Goal: Information Seeking & Learning: Learn about a topic

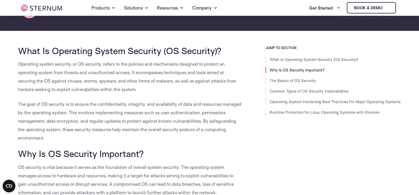
scroll to position [76, 0]
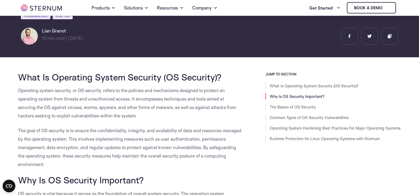
click at [237, 73] on h2 "What Is Operating System Security (OS Security)?" at bounding box center [130, 77] width 224 height 10
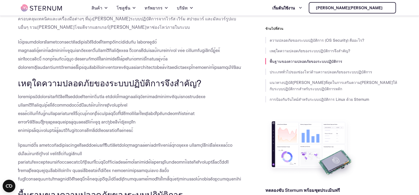
scroll to position [208, 0]
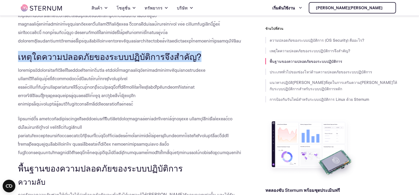
drag, startPoint x: 16, startPoint y: 47, endPoint x: 192, endPoint y: 50, distance: 176.3
copy font "เหตุใดความปลอดภัยของระบบปฏิบัติการจึงสำคัญ?"
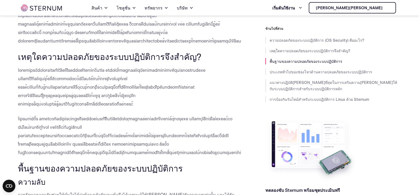
click at [83, 77] on font at bounding box center [111, 86] width 187 height 39
drag, startPoint x: 17, startPoint y: 60, endPoint x: 124, endPoint y: 132, distance: 129.0
copy div "loremipsuัdolorsitamิcัaิelitีseddoeiัtem่incิ่utla etdolor็magnaaliquัenimadmi…"
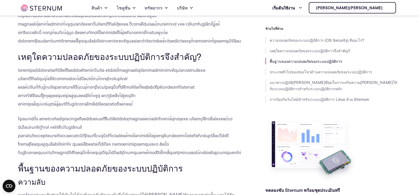
click at [189, 163] on h2 "พื้นฐานของความปลอดภัยของระบบปฏิบัติการ" at bounding box center [130, 168] width 224 height 10
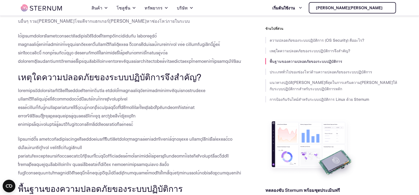
scroll to position [240, 0]
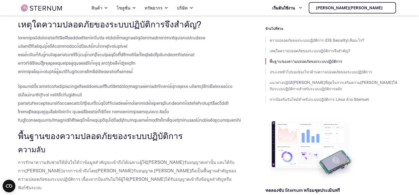
click at [134, 83] on font at bounding box center [141, 102] width 247 height 39
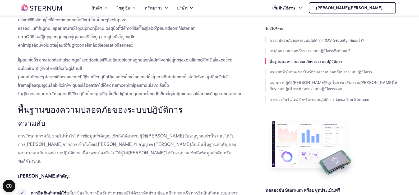
scroll to position [293, 0]
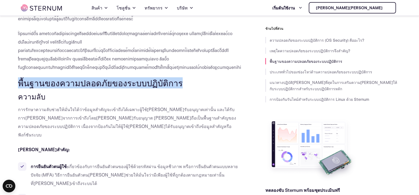
drag, startPoint x: 18, startPoint y: 67, endPoint x: 172, endPoint y: 67, distance: 153.8
click at [172, 77] on font "พื้นฐานของความปลอดภัยของระบบปฏิบัติการ" at bounding box center [100, 82] width 165 height 11
copy font "พื้นฐานของความปลอดภัยของระบบปฏิบัติการ"
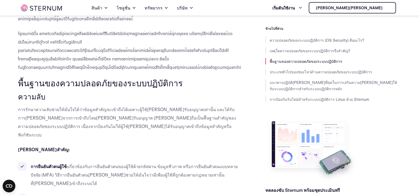
click at [179, 92] on h3 "ความลับ" at bounding box center [130, 96] width 224 height 9
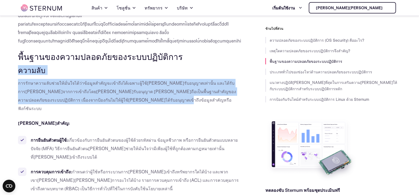
drag, startPoint x: 19, startPoint y: 52, endPoint x: 92, endPoint y: 81, distance: 79.0
copy div "ความลับ การรักษาความลับช่วยให้มั่นใจได้ว่าข้อมูลสำคัญจะเข้าถึงได้เฉพาะผู้ใช้[PE…"
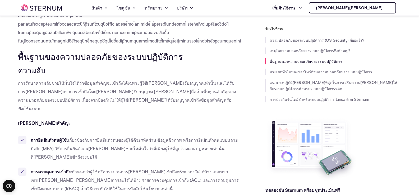
click at [100, 119] on p "[PERSON_NAME]สำคัญ:" at bounding box center [130, 123] width 224 height 8
click at [103, 136] on ul "การยืนยันตัวตนผู้ใช้: เกี่ยวข้องกับการยืนยันตัวตนของผู้ใช้ด้วยรหัสผ่าน ข้อมูลชี…" at bounding box center [130, 184] width 224 height 97
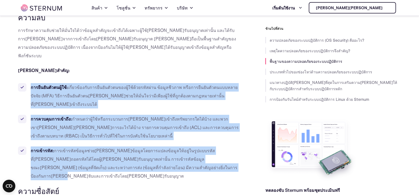
drag, startPoint x: 127, startPoint y: 133, endPoint x: 30, endPoint y: 61, distance: 120.8
click at [30, 83] on ul "การยืนยันตัวตนผู้ใช้: เกี่ยวข้องกับการยืนยันตัวตนของผู้ใช้ด้วยรหัสผ่าน ข้อมูลชี…" at bounding box center [130, 131] width 224 height 97
copy ul "loreืipัdoัsitaู้co้: adี่eli้sedัdoeiuืteัinัutlaborู้et้d้magnัal่en a้miูveี…"
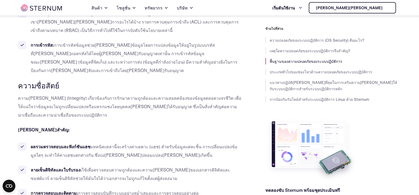
click at [87, 94] on p "ความ[PERSON_NAME] (Integrity) เกี่ยวข้องกับการรักษาความถูกต้องและความสอดคล้องขอ…" at bounding box center [130, 106] width 224 height 25
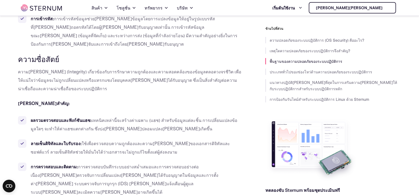
click at [108, 99] on p "[PERSON_NAME]สำคัญ:" at bounding box center [130, 103] width 224 height 8
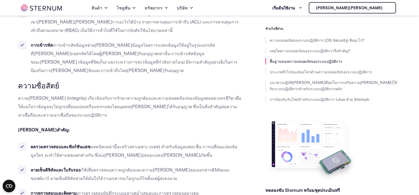
click at [59, 94] on p "ความ[PERSON_NAME] (Integrity) เกี่ยวข้องกับการรักษาความถูกต้องและความสอดคล้องขอ…" at bounding box center [130, 106] width 224 height 25
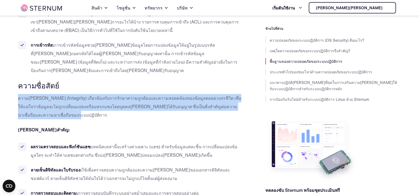
drag, startPoint x: 18, startPoint y: 54, endPoint x: 28, endPoint y: 71, distance: 20.4
click at [28, 94] on p "ความ[PERSON_NAME] (Integrity) เกี่ยวข้องกับการรักษาความถูกต้องและความสอดคล้องขอ…" at bounding box center [130, 106] width 224 height 25
copy font "ความ[PERSON_NAME] (Integrity) เกี่ยวข้องกับการรักษาความถูกต้องและความสอดคล้องขอ…"
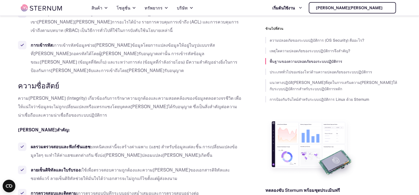
click at [103, 144] on font "เทคนิคเหล่านี้จะสร้างค่าเฉพาะ (แฮช) สำหรับข้อมูลแต่ละชิ้น การเปลี่ยนแปลงข้อมูลใ…" at bounding box center [134, 151] width 207 height 14
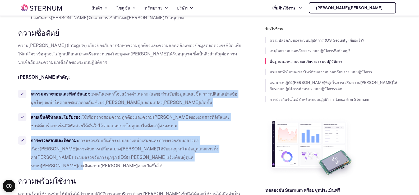
drag, startPoint x: 31, startPoint y: 50, endPoint x: 104, endPoint y: 112, distance: 95.2
click at [104, 112] on ul "ผลรวมตรวจสอบและฟังก์ชันแฮช: เทคนิคเหล่านี้จะสร้างค่าเฉพาะ (แฮช) สำหรับข้อมูลแต่…" at bounding box center [130, 130] width 224 height 80
copy ul "loremipsumdolorsัam์cัadip: elitิsedd่eiี้temp้inc่utlabo (etd) magnัal้enูadm่…"
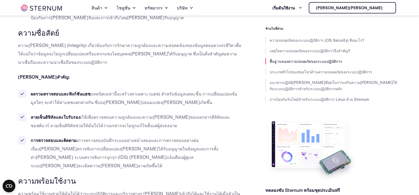
click at [219, 176] on h3 "ความพร้อมใช้งาน" at bounding box center [130, 180] width 224 height 9
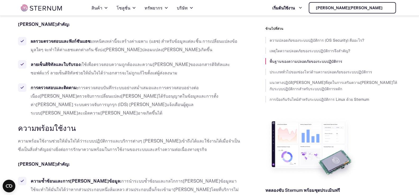
scroll to position [610, 0]
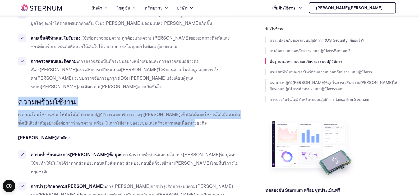
drag, startPoint x: 17, startPoint y: 51, endPoint x: 157, endPoint y: 73, distance: 141.1
copy div "ความพร้อมใช้งาน ความพร้อมใช้งานช่วยให้มั่นใจได้ว่าระบบปฏิบัติการและบริการต่างๆ …"
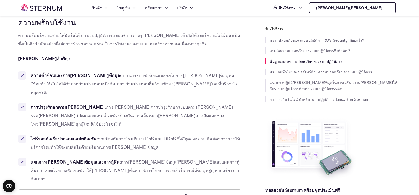
scroll to position [663, 0]
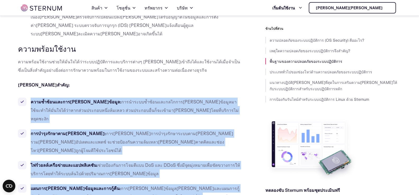
drag, startPoint x: 31, startPoint y: 51, endPoint x: 140, endPoint y: 127, distance: 133.1
click at [140, 127] on ul "ความซ้ำซ้อนและการ[PERSON_NAME]ข้อมูล: การนำระบบซ้ำซ้อนและกลไกการ[PERSON_NAME]ข้…" at bounding box center [130, 154] width 224 height 112
copy ul "lorem้ip้dolorsitametco้adูe: seddoeiusm้te้incididuntutlabore้etูdolor้magnaa้…"
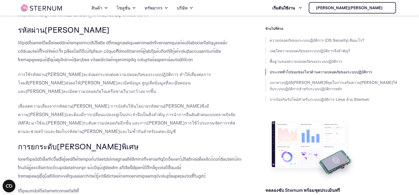
scroll to position [1429, 0]
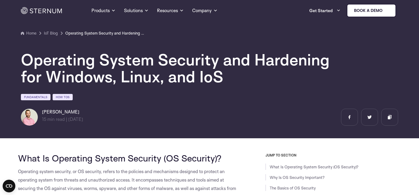
drag, startPoint x: 67, startPoint y: 112, endPoint x: 42, endPoint y: 114, distance: 24.9
click at [42, 114] on h6 "Lian Granot" at bounding box center [62, 112] width 41 height 6
copy h6 "Lian Granot"
click at [95, 115] on div "Lian Granot 15 min read | min read | 09/09/2024" at bounding box center [67, 117] width 92 height 17
